Goal: Task Accomplishment & Management: Use online tool/utility

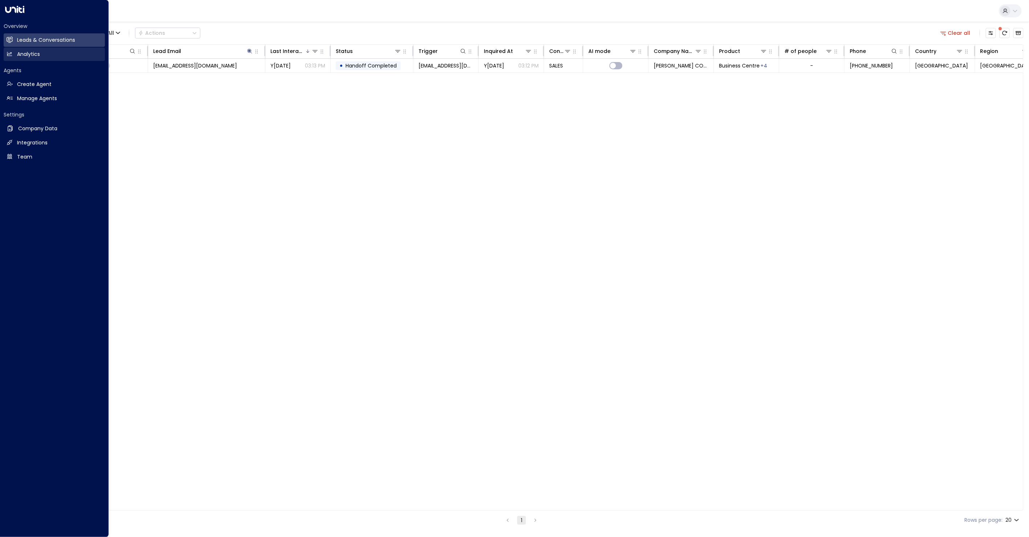
click at [11, 57] on icon at bounding box center [10, 54] width 6 height 6
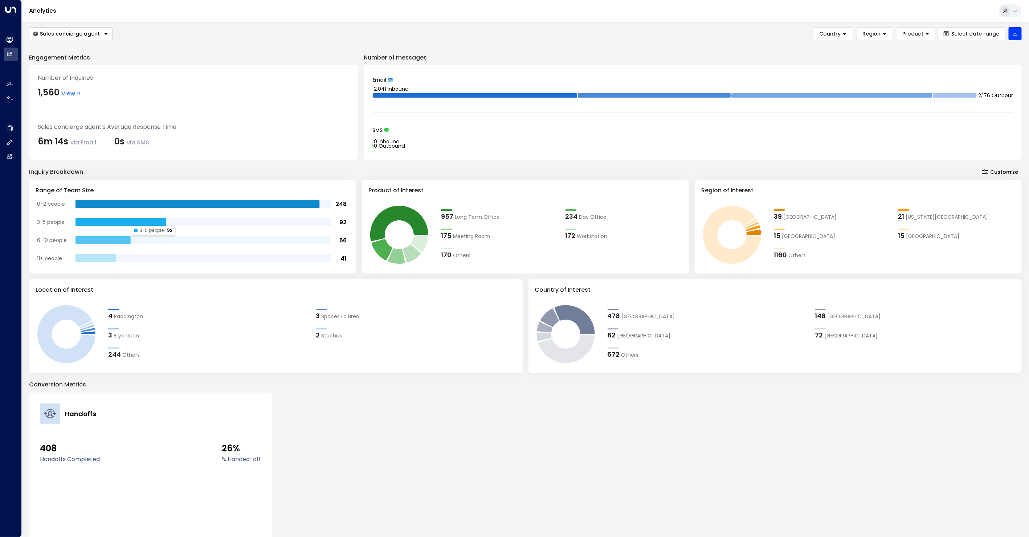
scroll to position [23, 0]
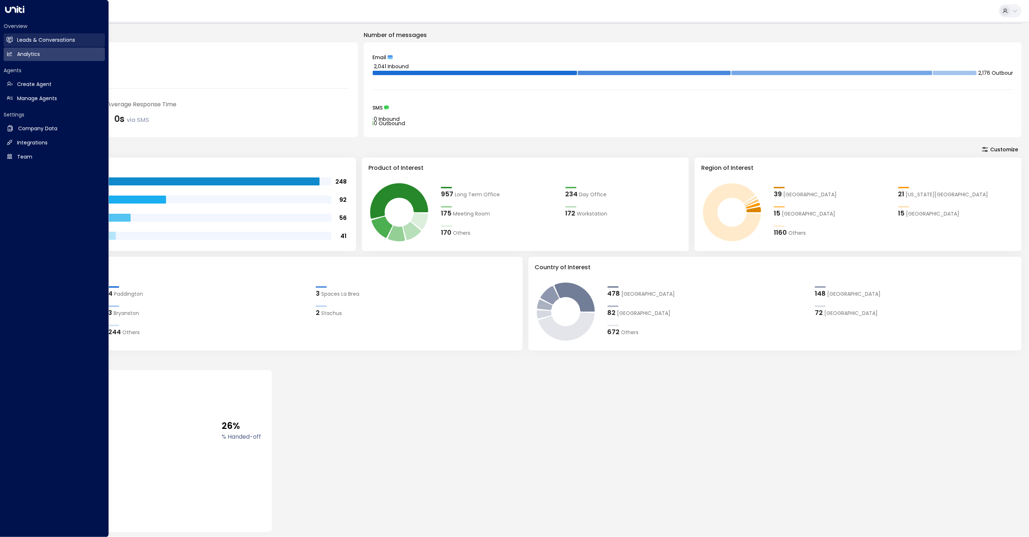
click at [44, 38] on h2 "Leads & Conversations" at bounding box center [46, 40] width 58 height 8
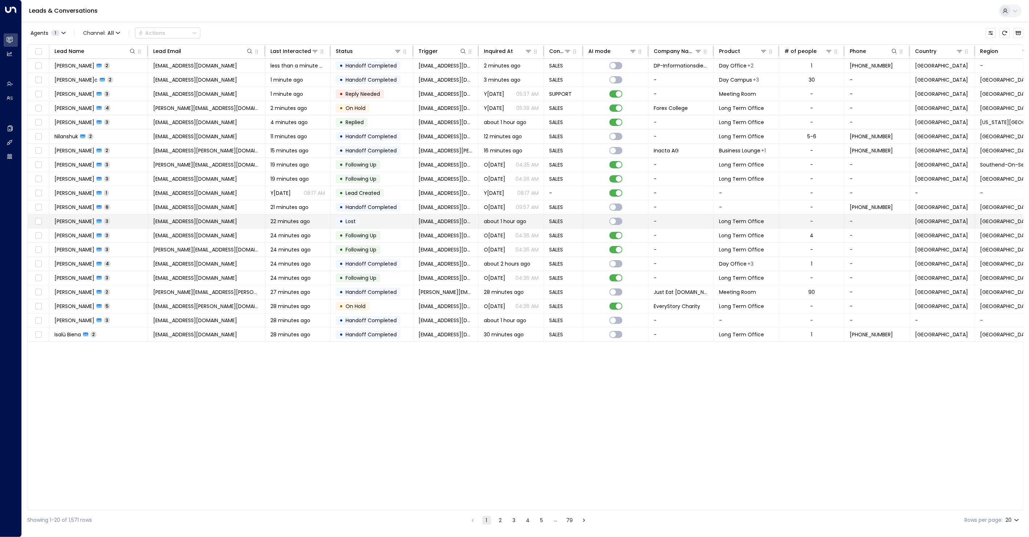
click at [282, 221] on span "22 minutes ago" at bounding box center [290, 221] width 40 height 7
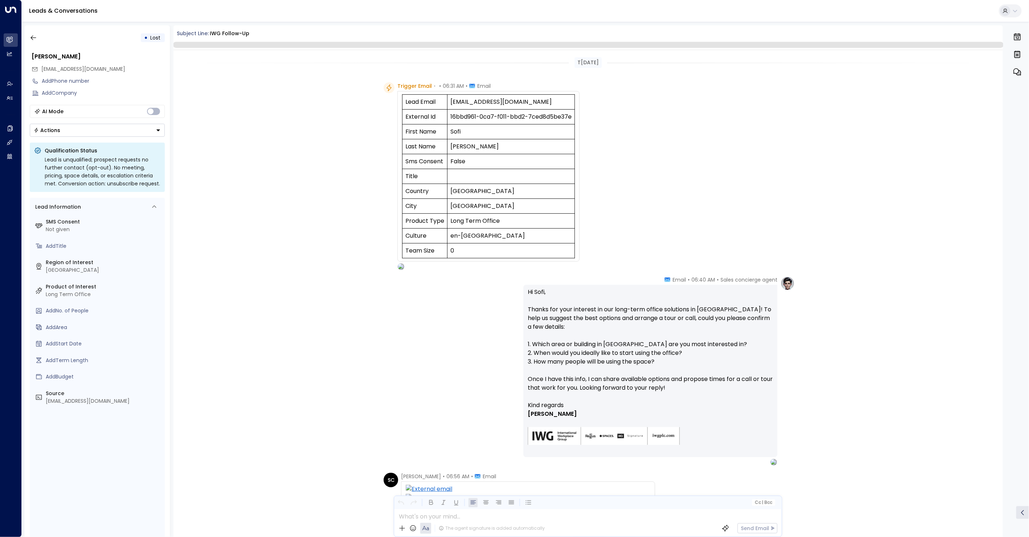
scroll to position [225, 0]
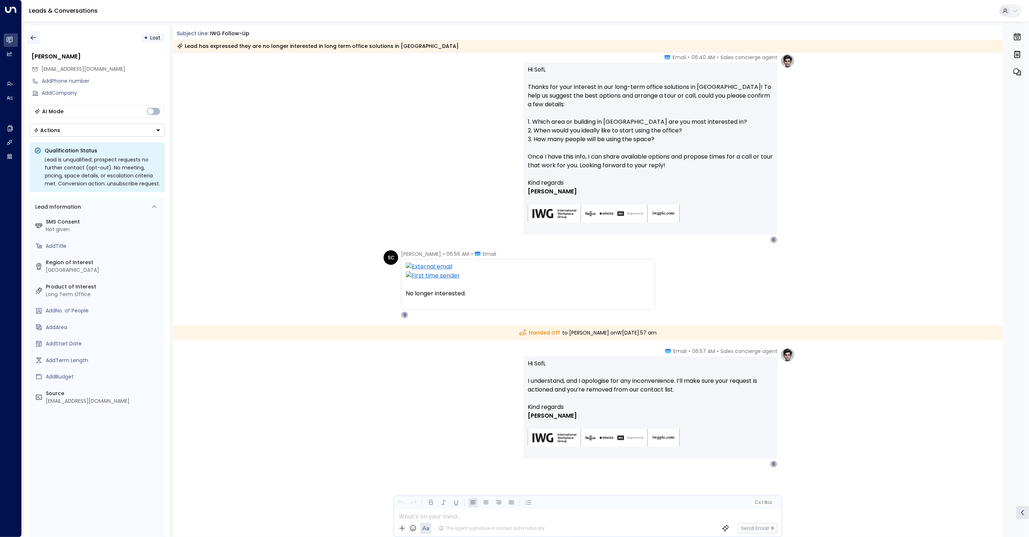
click at [36, 38] on icon "button" at bounding box center [33, 37] width 7 height 7
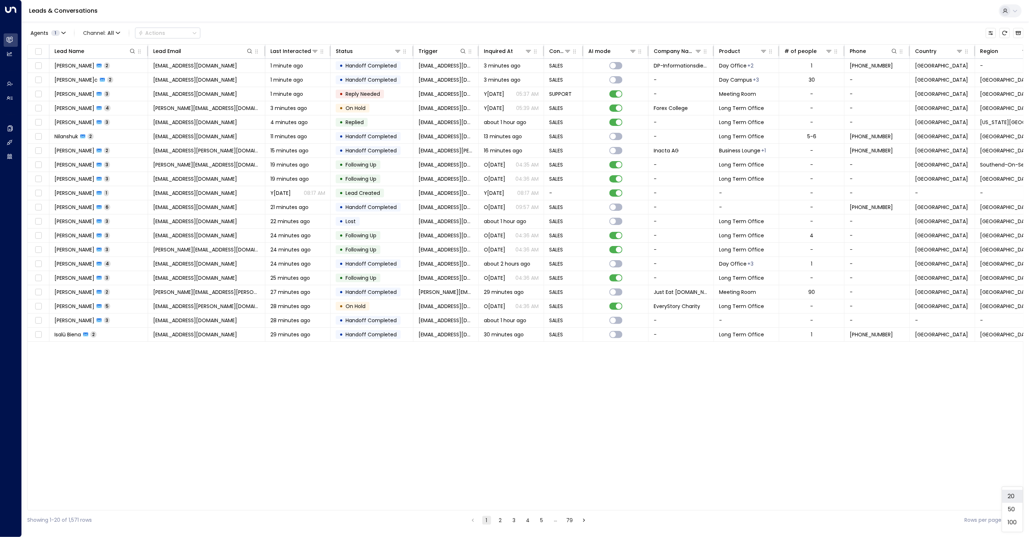
click at [1015, 520] on body "Overview Leads & Conversations Leads & Conversations Analytics Analytics Agents…" at bounding box center [514, 265] width 1029 height 530
drag, startPoint x: 1014, startPoint y: 524, endPoint x: 934, endPoint y: 514, distance: 80.5
click at [1014, 524] on li "100" at bounding box center [1012, 522] width 21 height 13
type input "***"
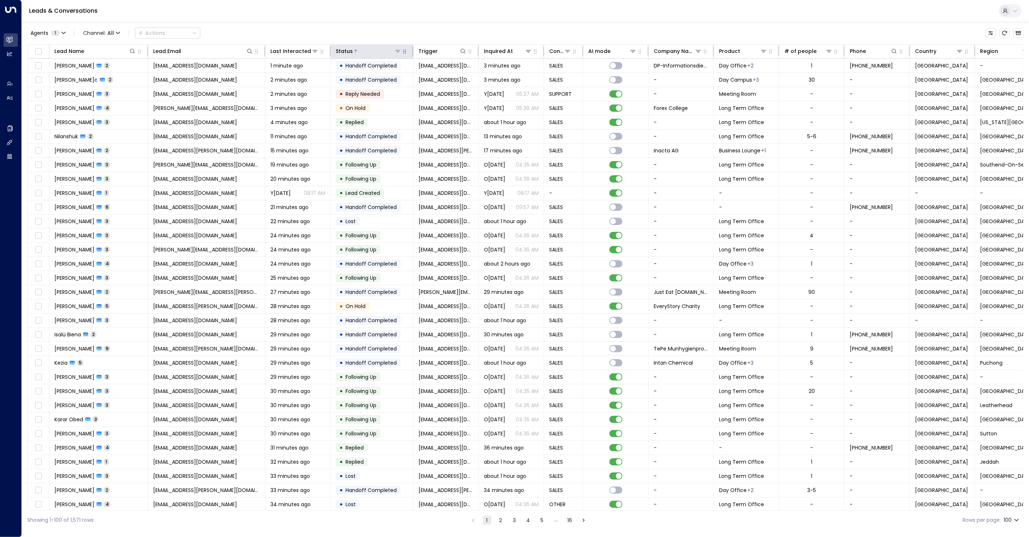
click at [398, 53] on icon at bounding box center [398, 51] width 6 height 6
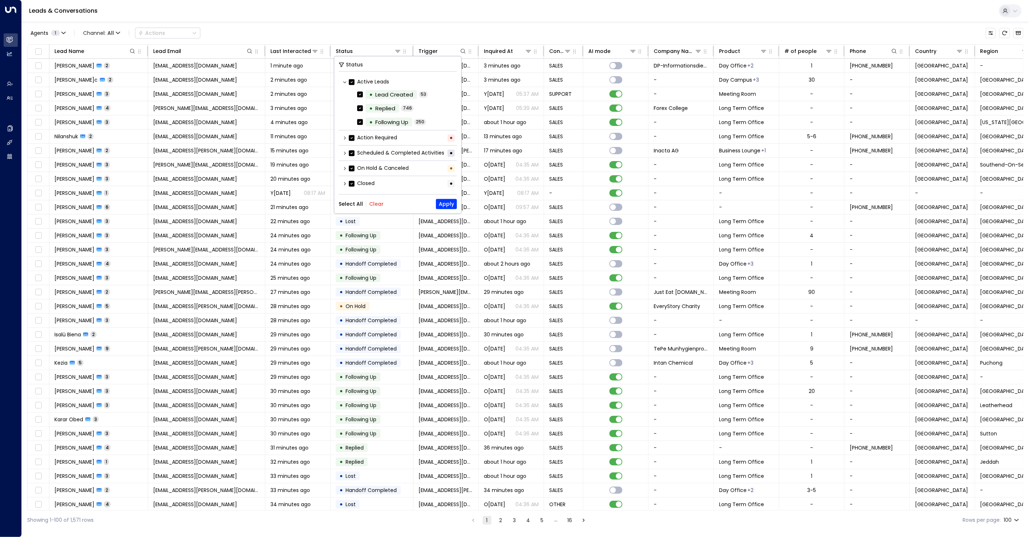
click at [372, 204] on button "Clear" at bounding box center [376, 204] width 15 height 6
click at [375, 95] on span "Lead Created" at bounding box center [394, 94] width 43 height 8
click at [449, 203] on button "Apply" at bounding box center [446, 204] width 21 height 10
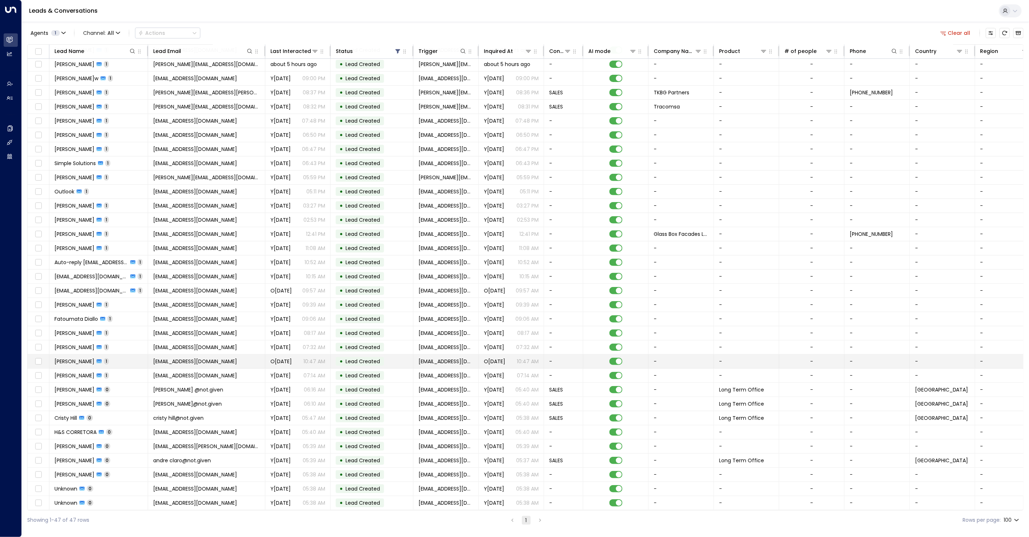
scroll to position [90, 0]
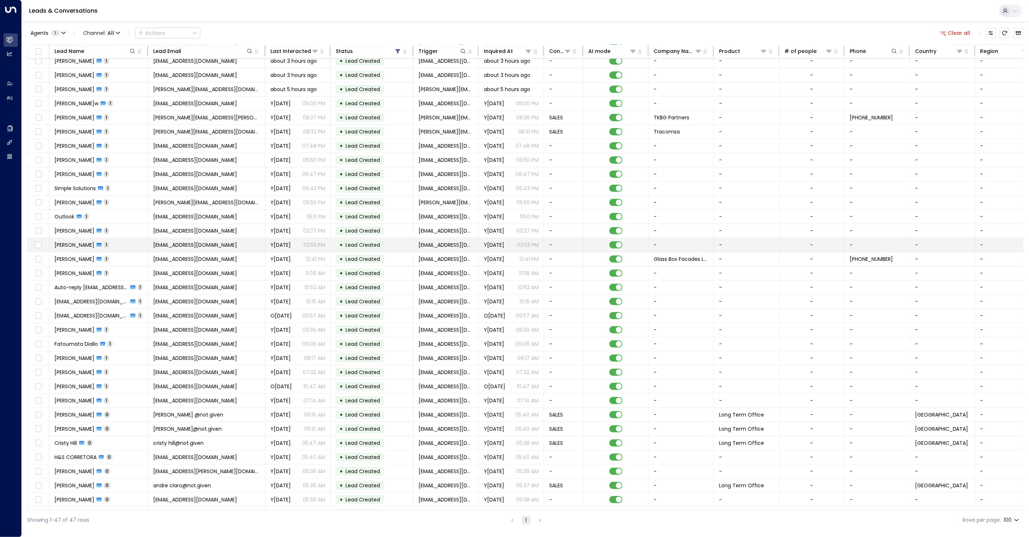
click at [224, 240] on td "[EMAIL_ADDRESS][DOMAIN_NAME]" at bounding box center [206, 245] width 117 height 14
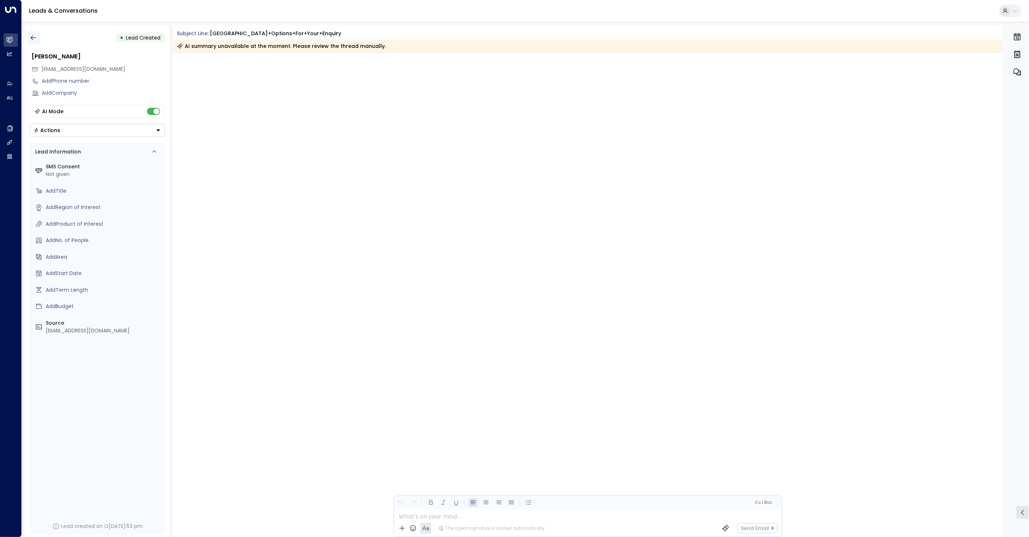
click at [34, 36] on icon "button" at bounding box center [33, 37] width 7 height 7
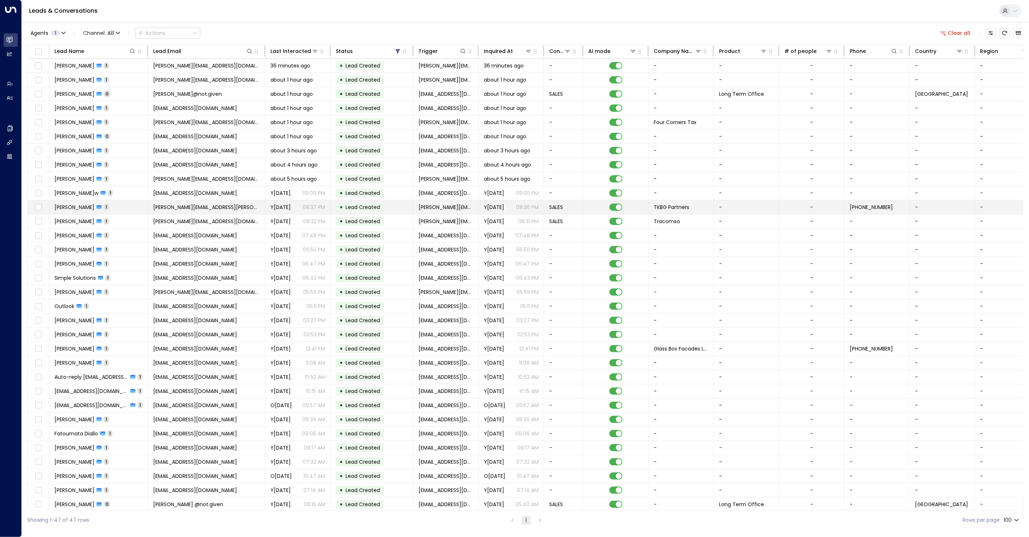
click at [214, 204] on span "[PERSON_NAME][EMAIL_ADDRESS][PERSON_NAME][DOMAIN_NAME]" at bounding box center [206, 207] width 107 height 7
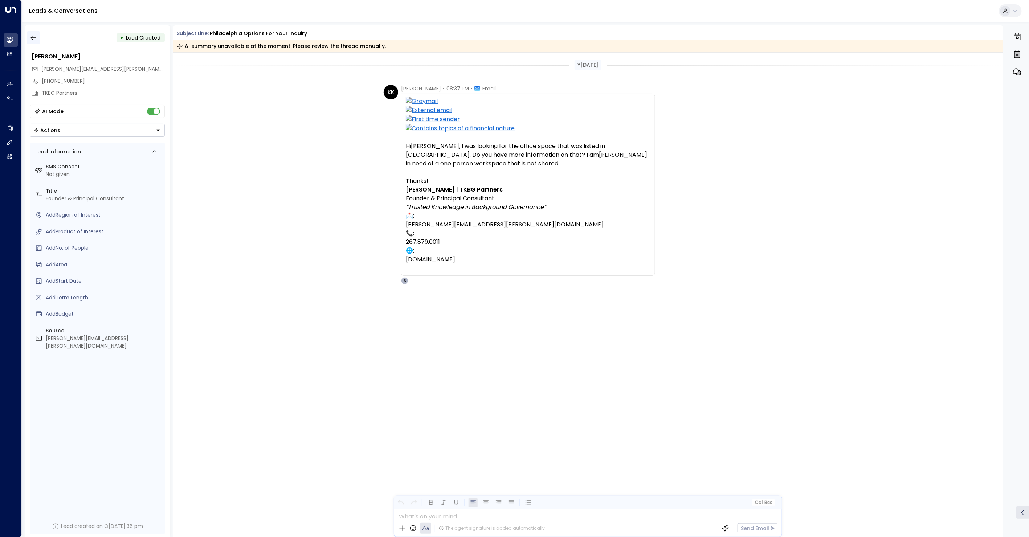
click at [37, 36] on button "button" at bounding box center [33, 37] width 13 height 13
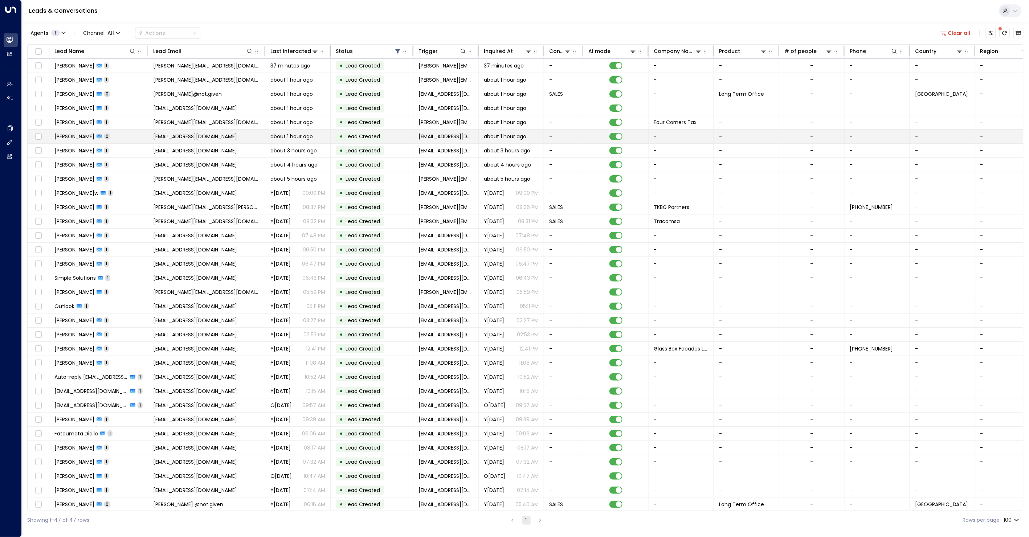
click at [308, 136] on span "about 1 hour ago" at bounding box center [291, 136] width 42 height 7
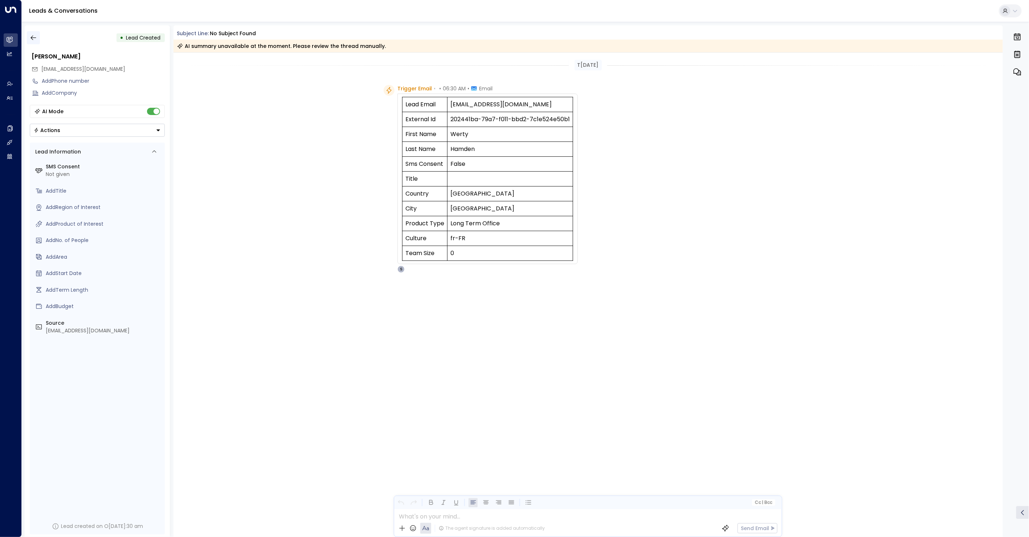
click at [32, 36] on icon "button" at bounding box center [33, 37] width 7 height 7
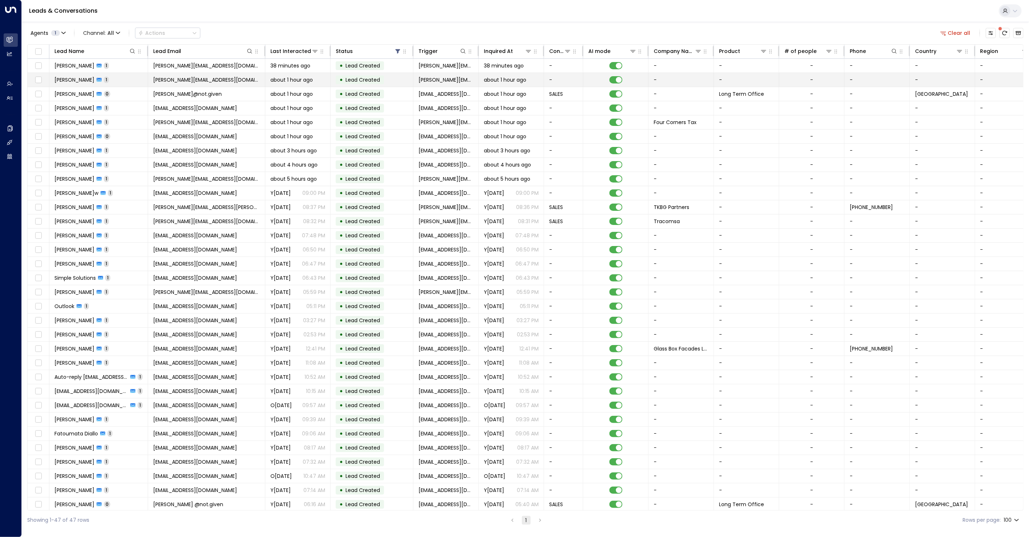
click at [235, 81] on td "[PERSON_NAME][EMAIL_ADDRESS][DOMAIN_NAME]" at bounding box center [206, 80] width 117 height 14
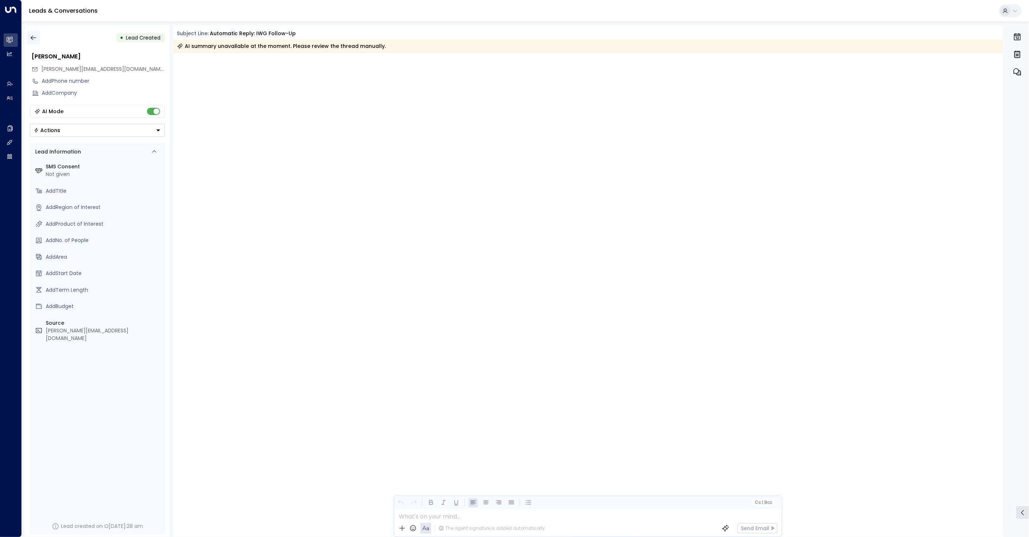
click at [33, 38] on icon "button" at bounding box center [33, 37] width 7 height 7
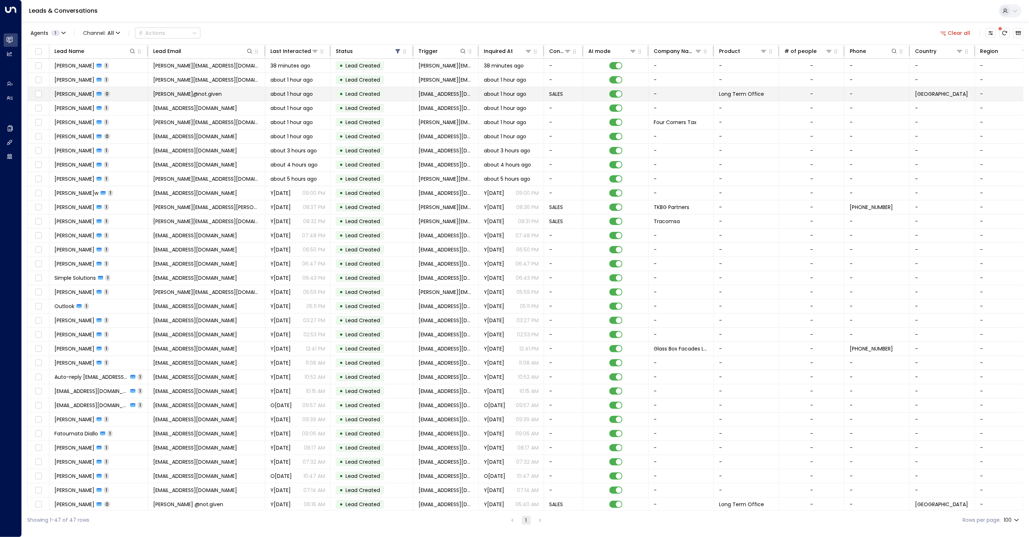
click at [182, 94] on span "[PERSON_NAME]@not.given" at bounding box center [187, 93] width 69 height 7
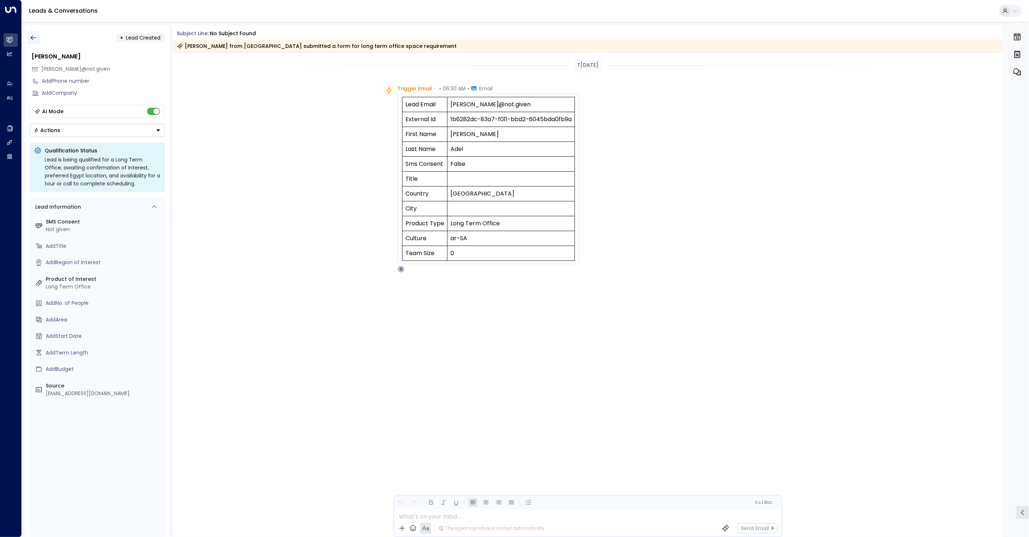
click at [36, 39] on icon "button" at bounding box center [33, 37] width 7 height 7
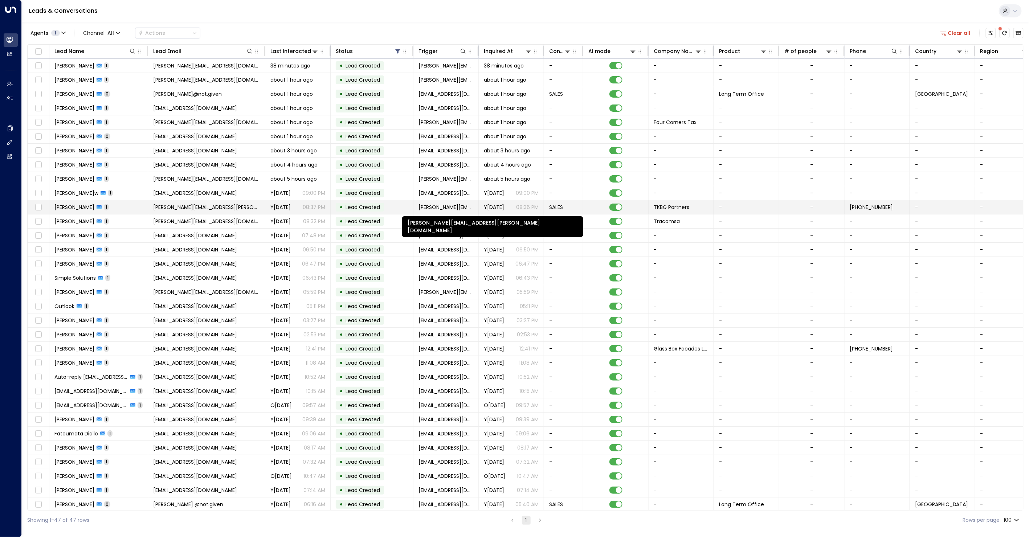
click at [471, 204] on span "[PERSON_NAME][EMAIL_ADDRESS][PERSON_NAME][DOMAIN_NAME]" at bounding box center [446, 207] width 55 height 7
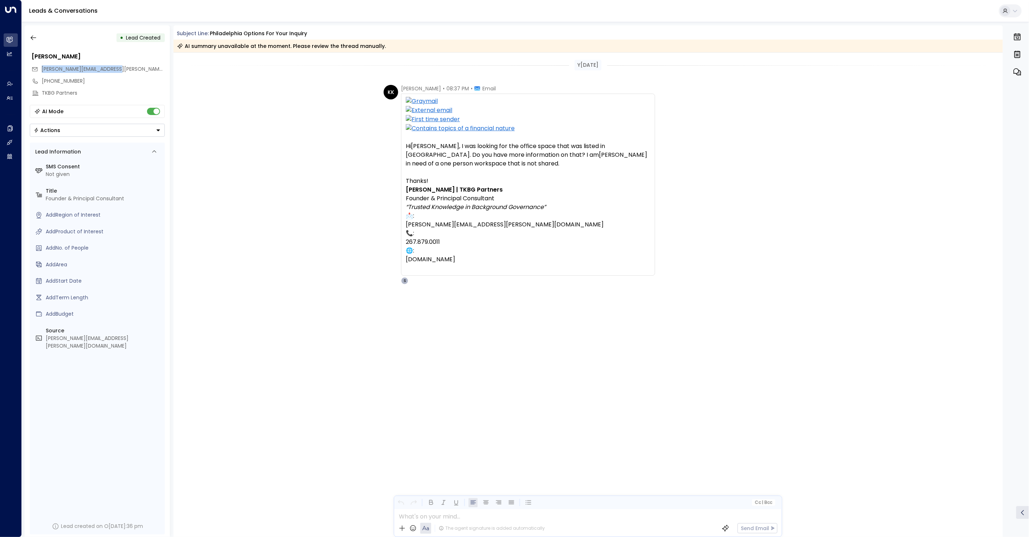
drag, startPoint x: 117, startPoint y: 69, endPoint x: 41, endPoint y: 69, distance: 76.2
click at [41, 69] on div "[PERSON_NAME][EMAIL_ADDRESS][PERSON_NAME][DOMAIN_NAME]" at bounding box center [98, 69] width 133 height 12
copy span "[PERSON_NAME][EMAIL_ADDRESS][PERSON_NAME][DOMAIN_NAME]"
click at [30, 37] on icon "button" at bounding box center [33, 37] width 7 height 7
